Goal: Task Accomplishment & Management: Use online tool/utility

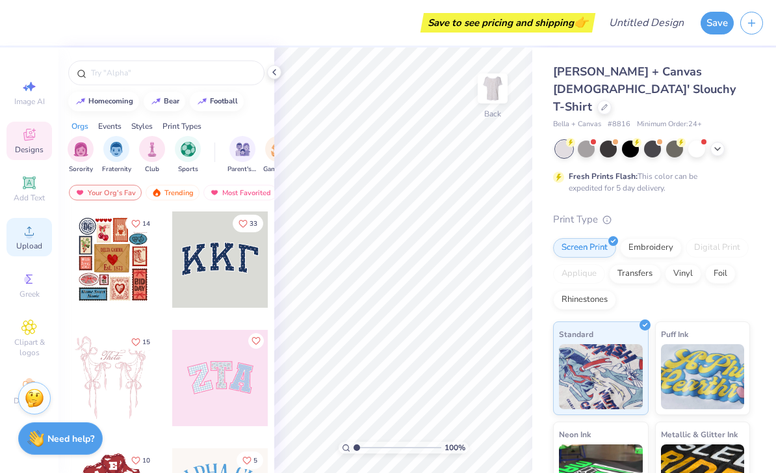
click at [40, 241] on div "Upload" at bounding box center [30, 237] width 46 height 38
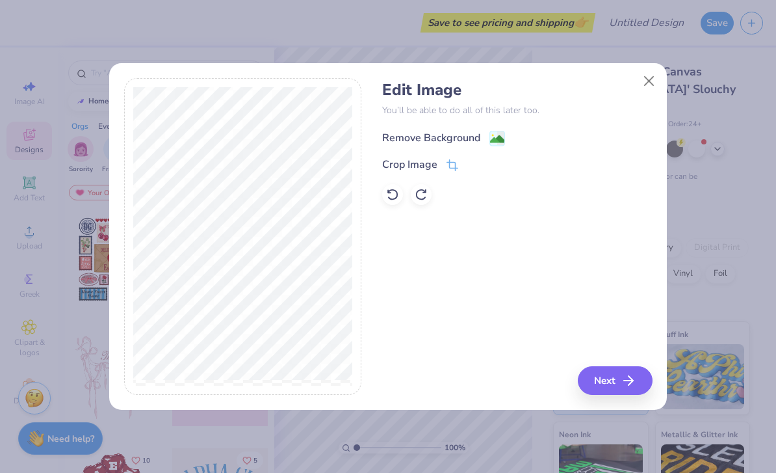
click at [503, 132] on image at bounding box center [497, 139] width 14 height 14
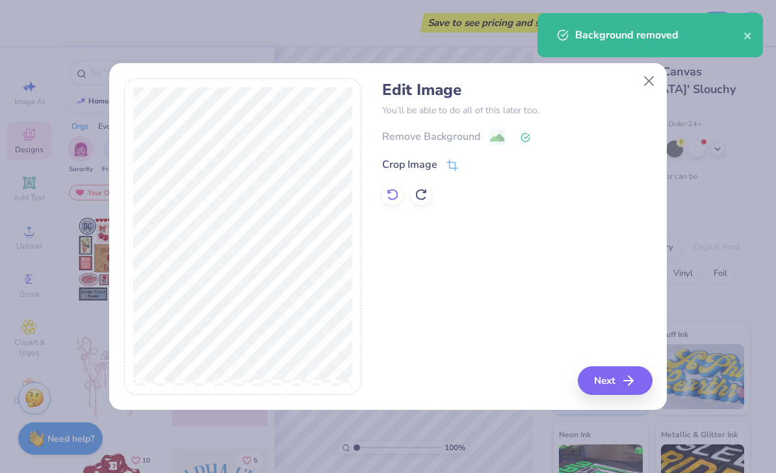
click at [391, 188] on icon at bounding box center [392, 194] width 13 height 13
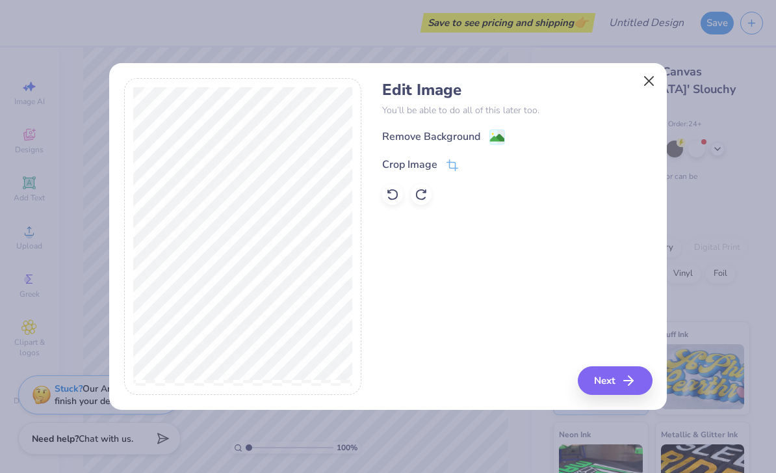
click at [641, 69] on button "Close" at bounding box center [649, 81] width 25 height 25
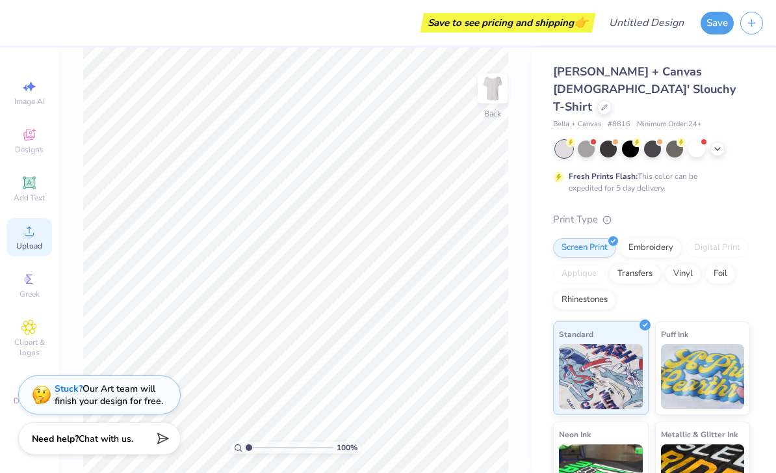
click at [33, 244] on div "Upload" at bounding box center [30, 237] width 46 height 38
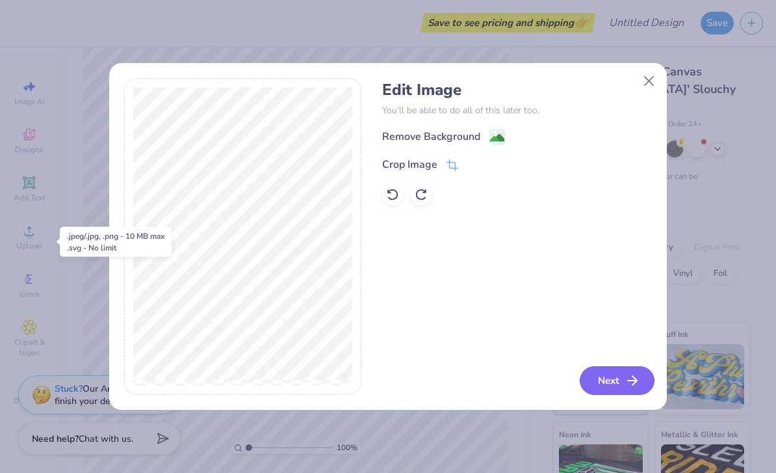
click at [625, 388] on icon "button" at bounding box center [633, 381] width 16 height 16
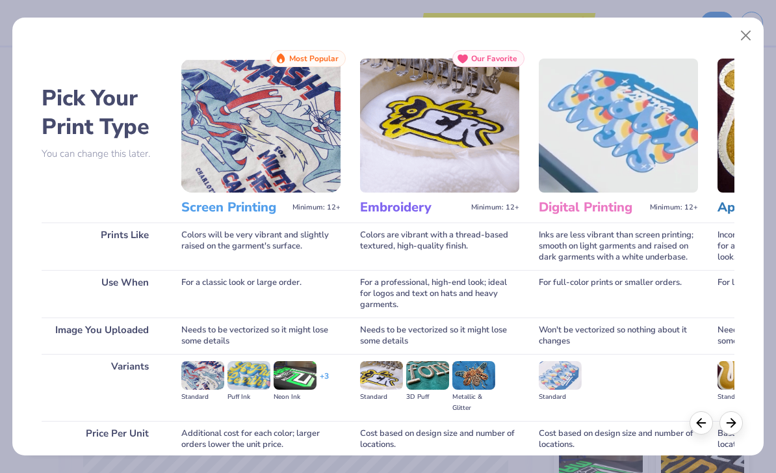
click at [285, 160] on img at bounding box center [260, 126] width 159 height 134
click at [238, 212] on h3 "Screen Printing" at bounding box center [234, 207] width 106 height 17
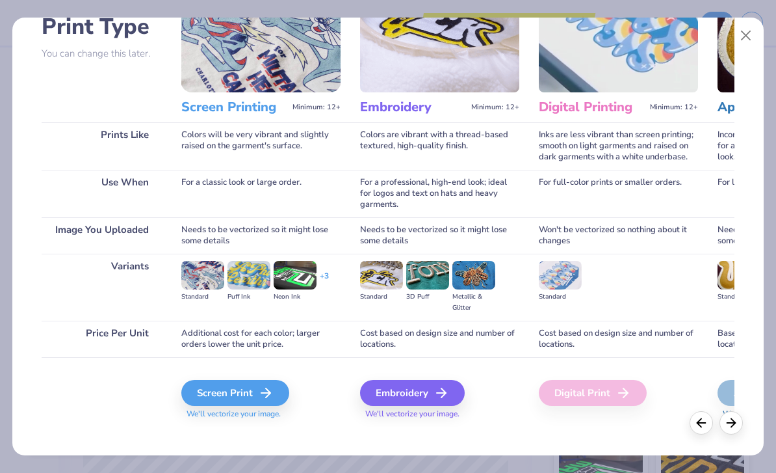
scroll to position [99, 0]
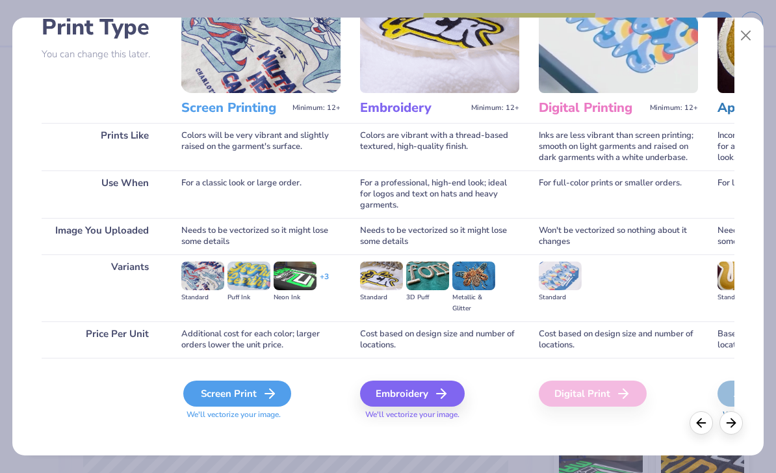
click at [263, 386] on icon at bounding box center [270, 394] width 16 height 16
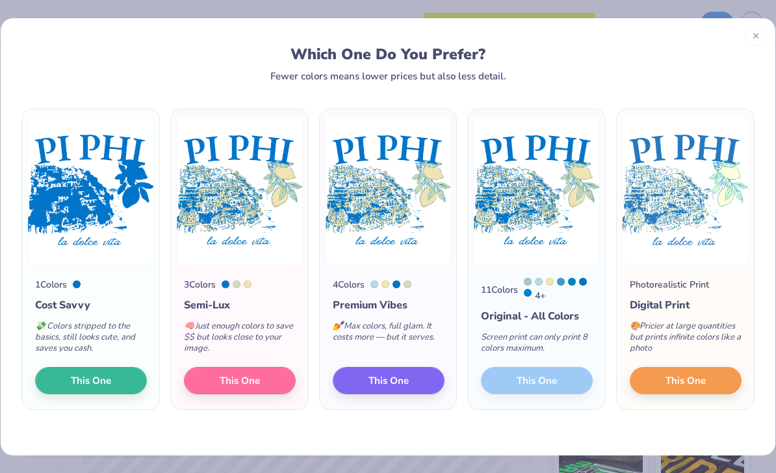
click at [527, 386] on div "11 Colors 4 + Original - All Colors Screen print can only print 8 colors maximu…" at bounding box center [536, 337] width 137 height 145
click at [544, 383] on div "11 Colors 4 + Original - All Colors Screen print can only print 8 colors maximu…" at bounding box center [536, 337] width 137 height 145
click at [544, 378] on div "11 Colors 4 + Original - All Colors Screen print can only print 8 colors maximu…" at bounding box center [536, 337] width 137 height 145
click at [683, 384] on span "This One" at bounding box center [686, 378] width 40 height 15
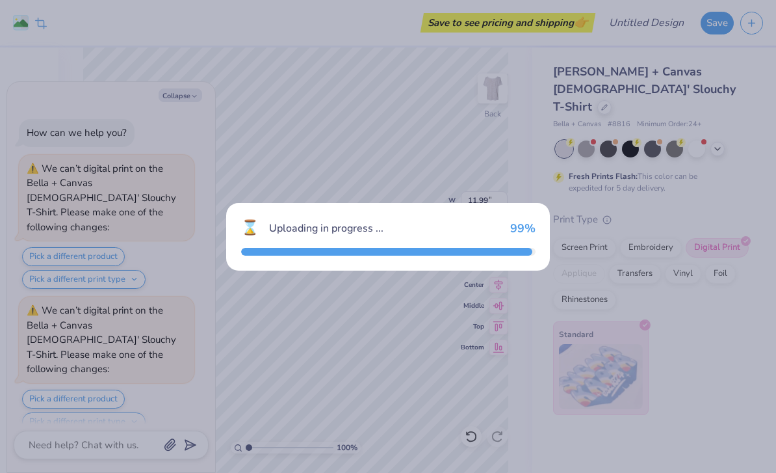
scroll to position [237, 0]
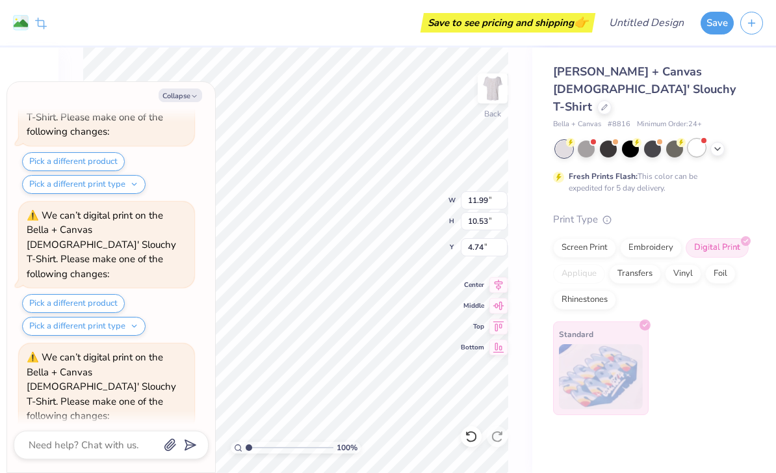
click at [700, 139] on div at bounding box center [697, 147] width 17 height 17
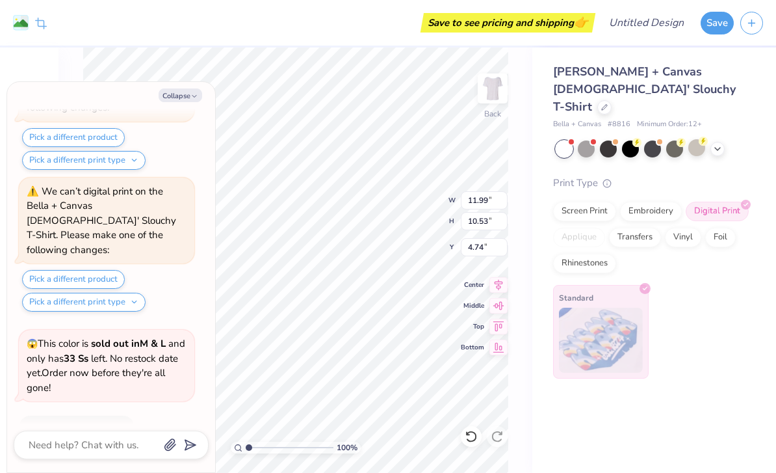
scroll to position [672, 0]
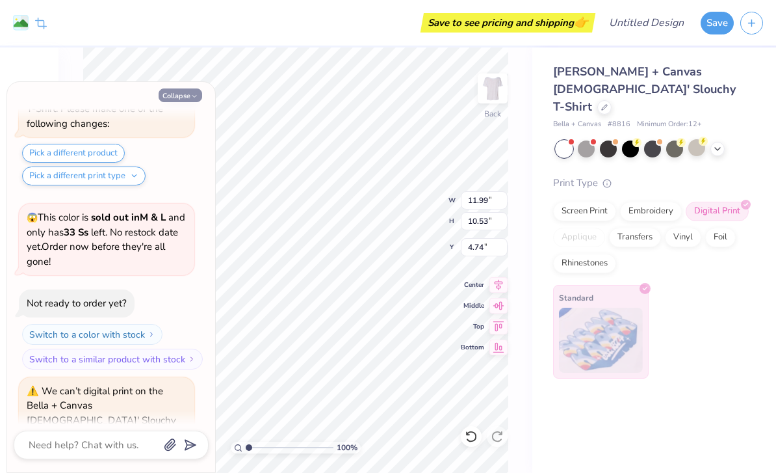
click at [184, 101] on button "Collapse" at bounding box center [181, 95] width 44 height 14
type textarea "x"
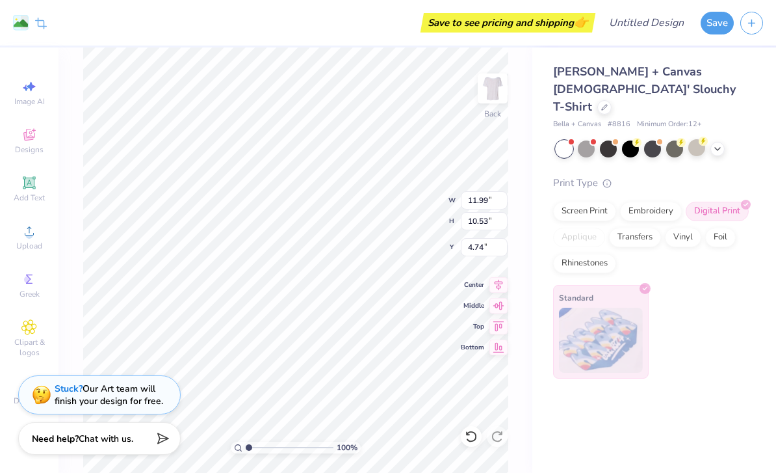
type input "9.51"
type input "8.35"
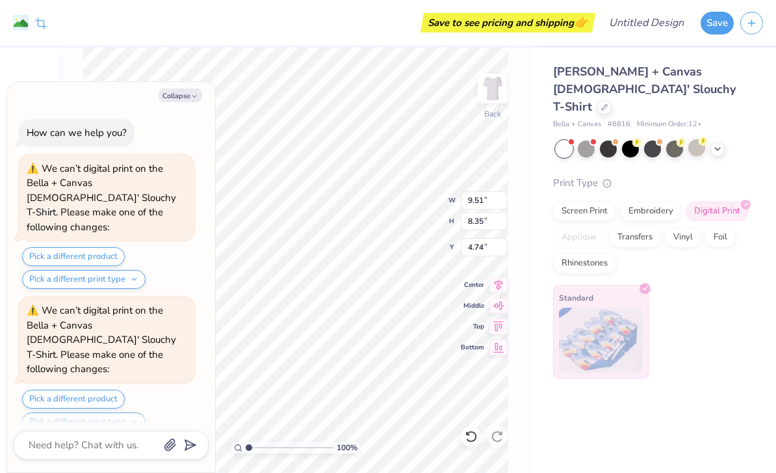
scroll to position [798, 0]
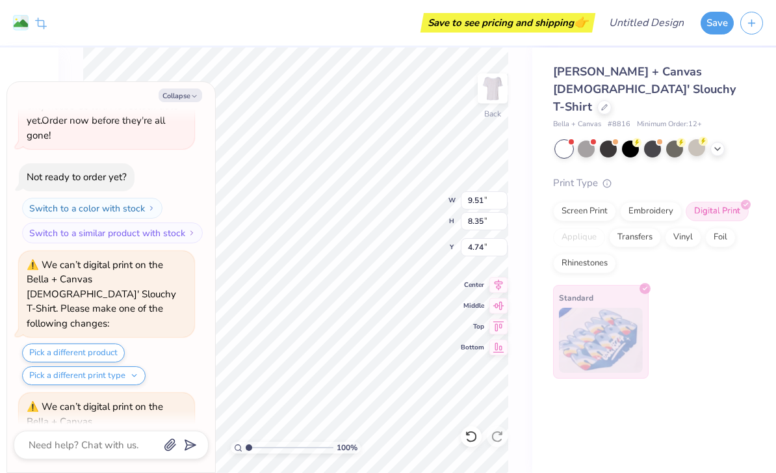
type textarea "x"
type input "0.50"
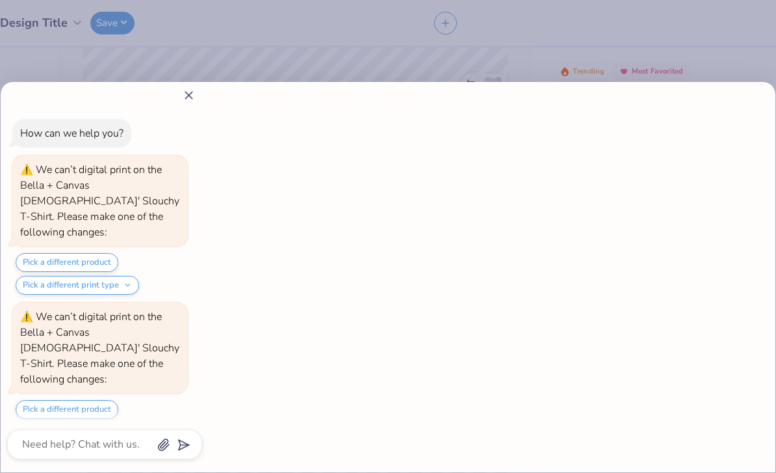
type textarea "x"
